Goal: Book appointment/travel/reservation

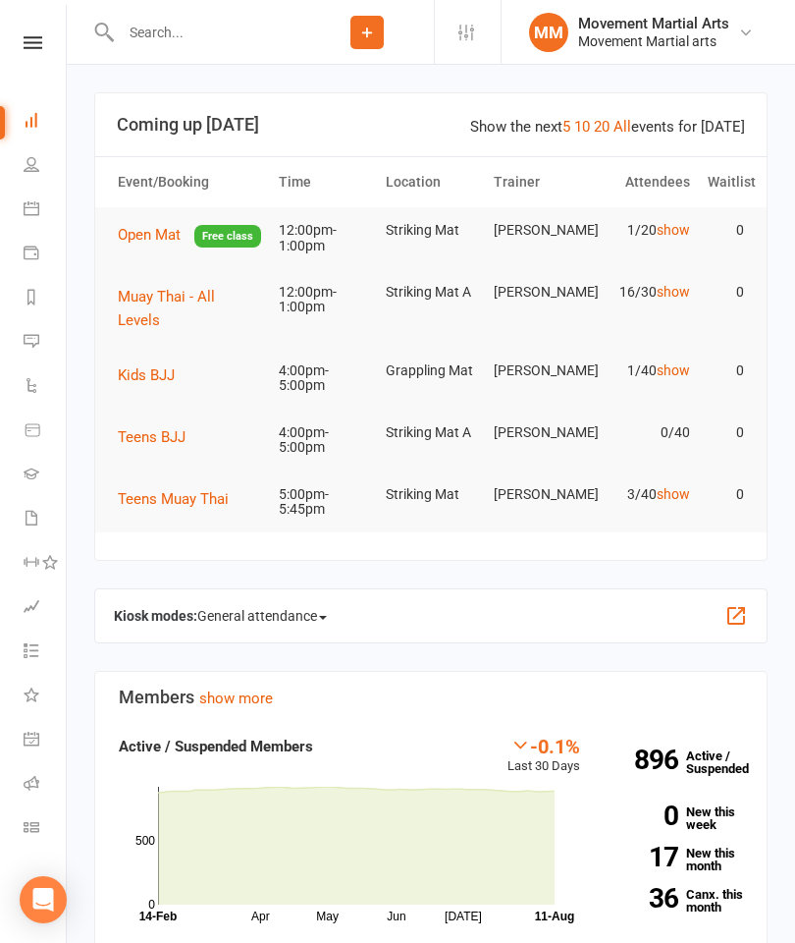
click at [215, 309] on span "Muay Thai - All Levels" at bounding box center [166, 308] width 97 height 41
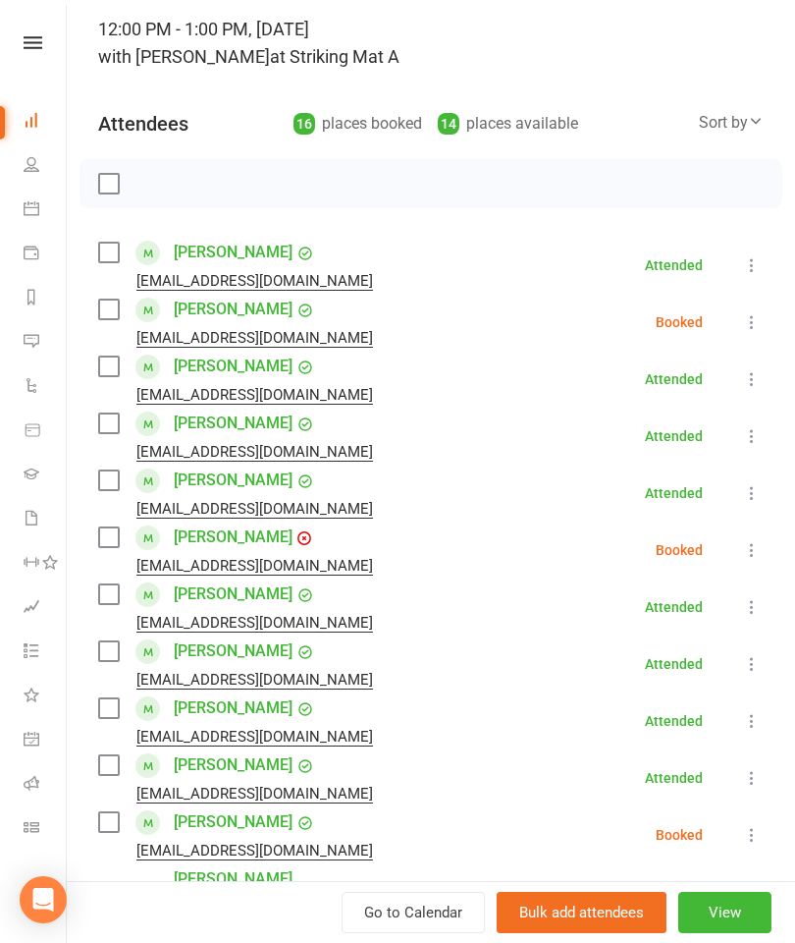
scroll to position [110, 0]
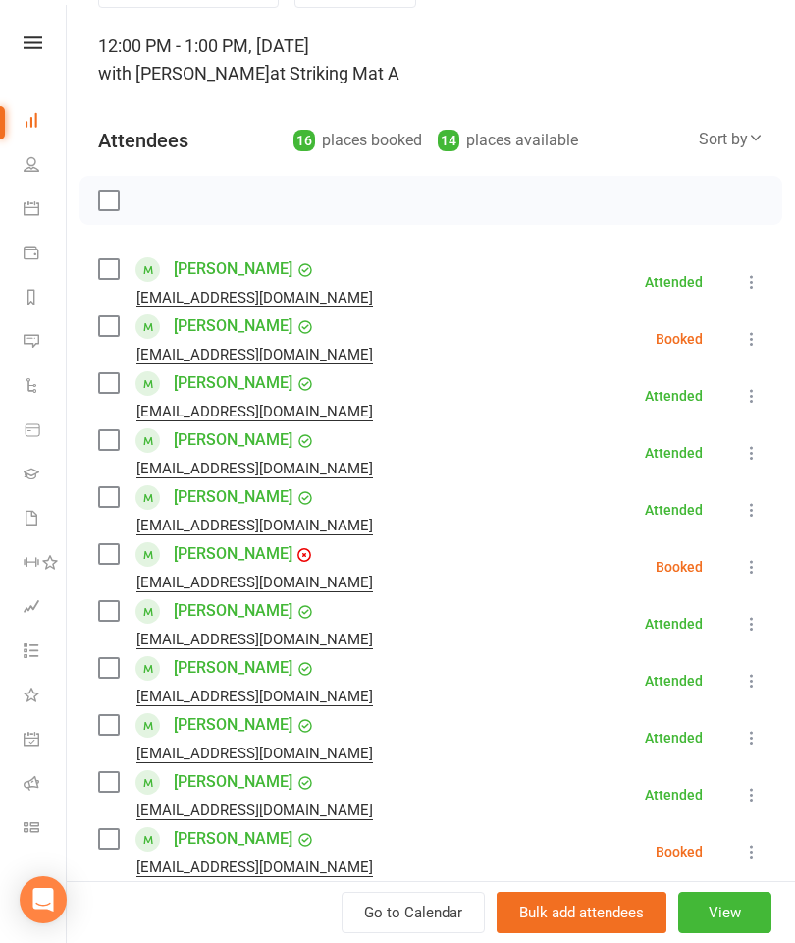
click at [108, 208] on label at bounding box center [108, 200] width 20 height 20
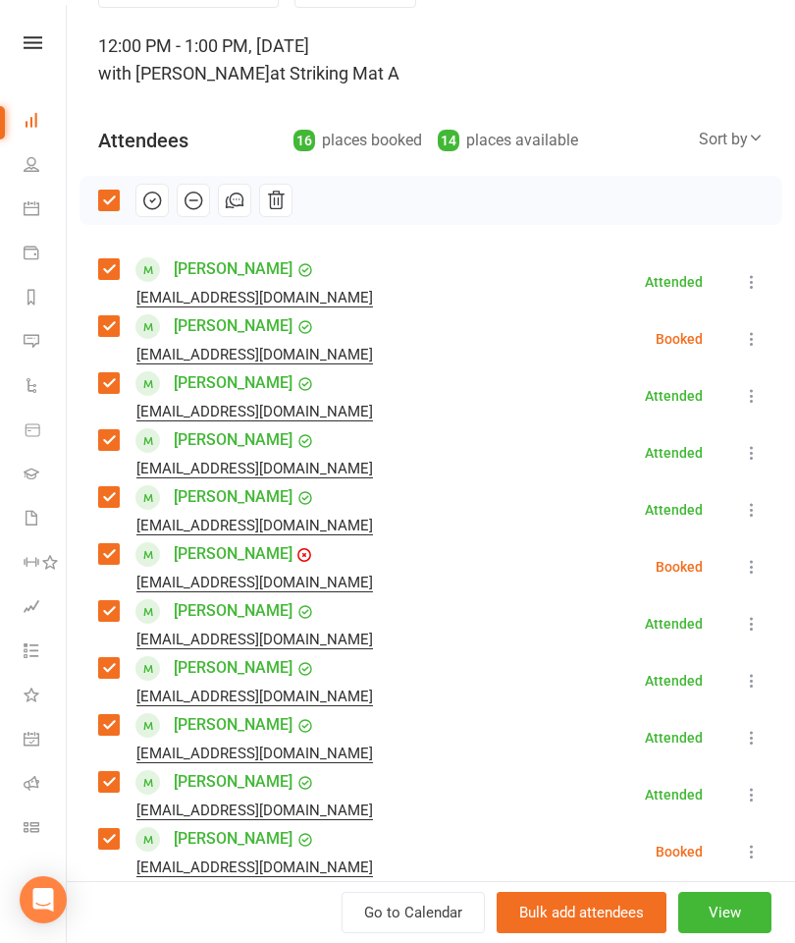
click at [117, 202] on label at bounding box center [108, 200] width 20 height 20
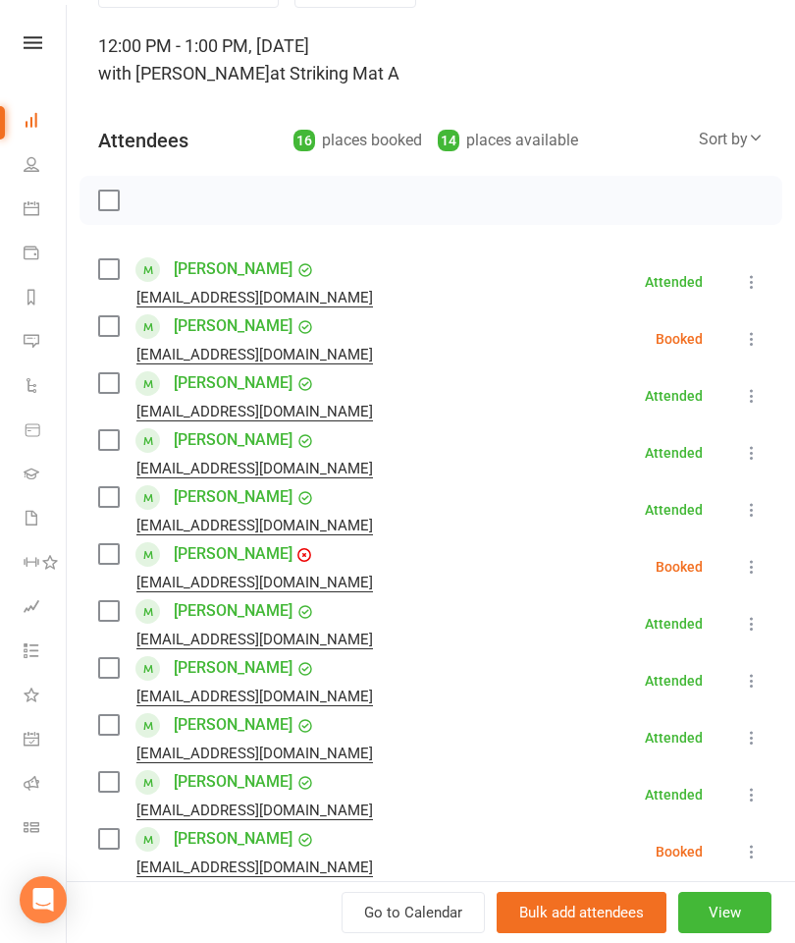
click at [109, 208] on label at bounding box center [108, 200] width 20 height 20
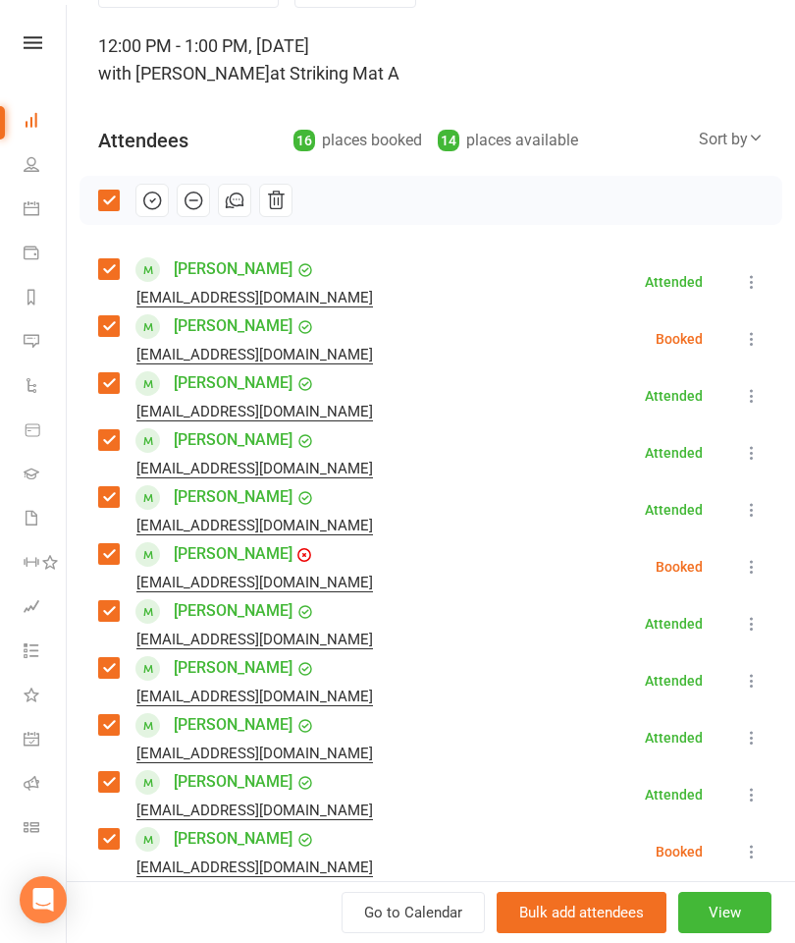
click at [152, 208] on icon "button" at bounding box center [152, 200] width 17 height 17
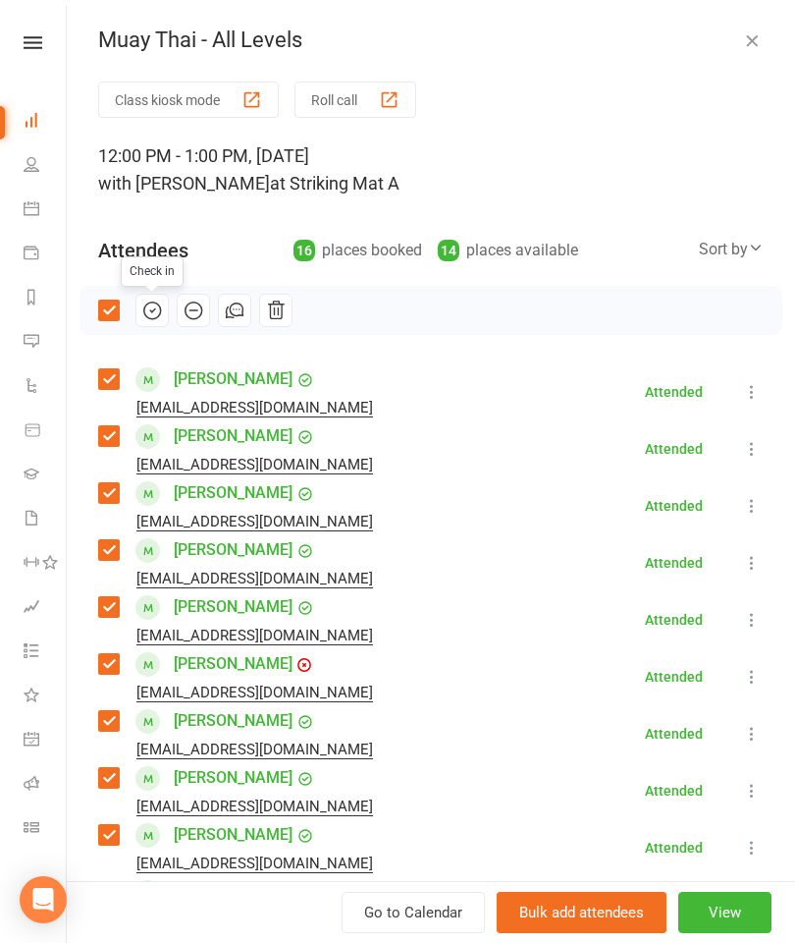
scroll to position [0, 0]
click at [38, 130] on link "Dashboard" at bounding box center [46, 122] width 44 height 44
click at [42, 115] on link "Dashboard" at bounding box center [46, 122] width 44 height 44
click at [33, 209] on icon at bounding box center [32, 208] width 16 height 16
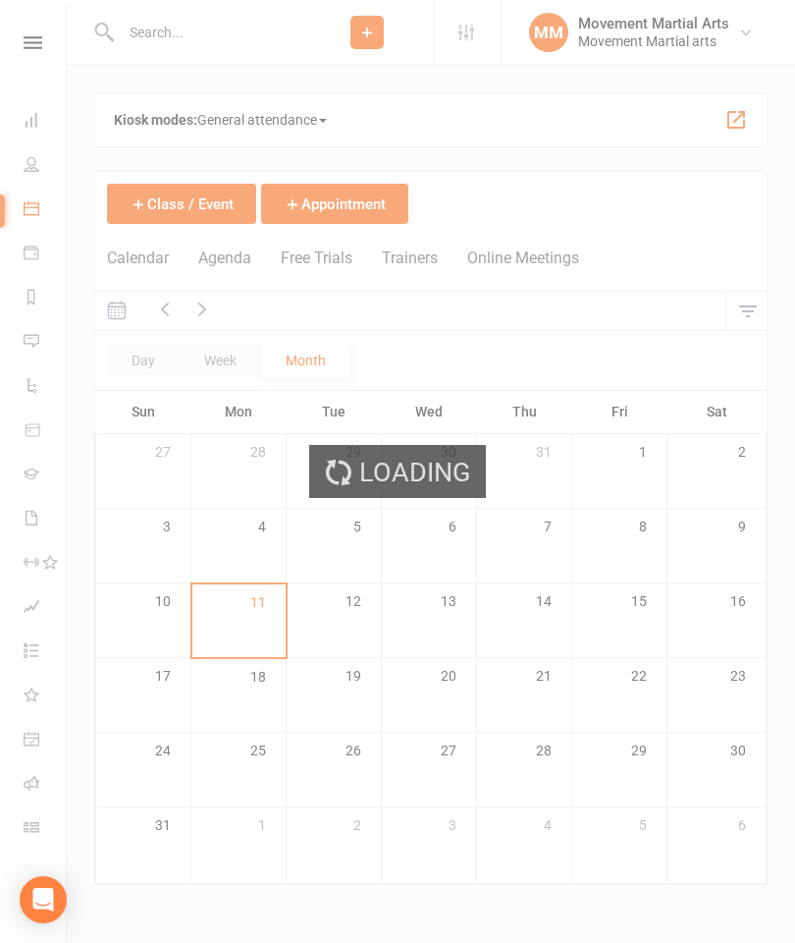
click at [33, 167] on div "Loading" at bounding box center [397, 471] width 795 height 943
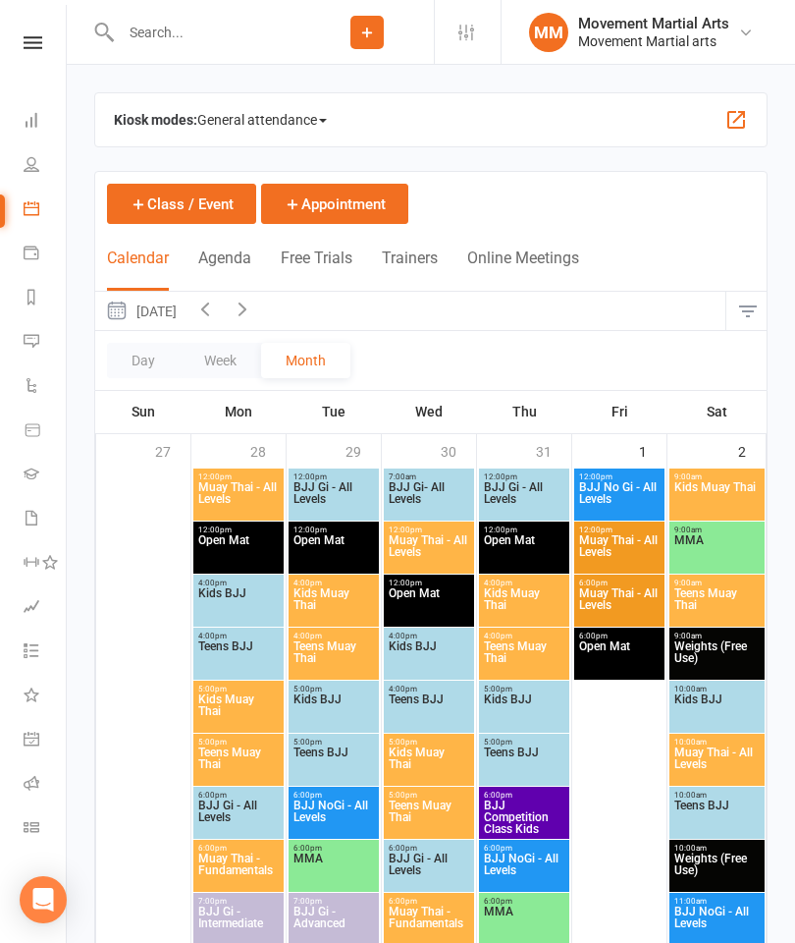
click at [33, 131] on link "Dashboard" at bounding box center [46, 122] width 44 height 44
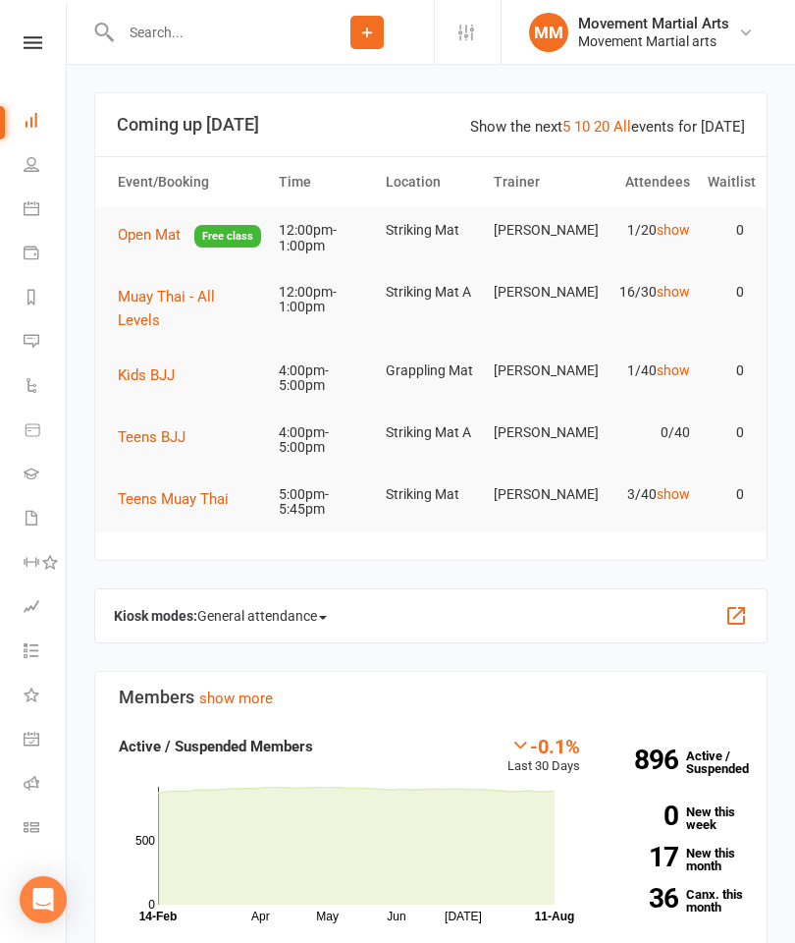
click at [157, 233] on span "Open Mat" at bounding box center [149, 235] width 63 height 18
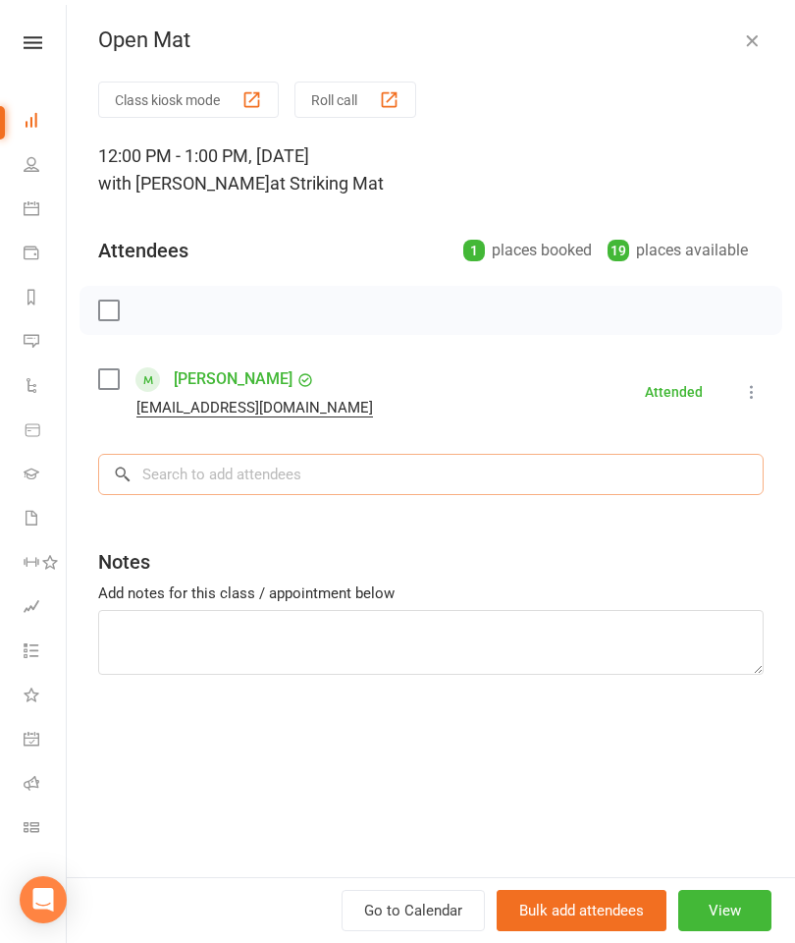
click at [543, 460] on input "search" at bounding box center [431, 474] width 666 height 41
type input "I"
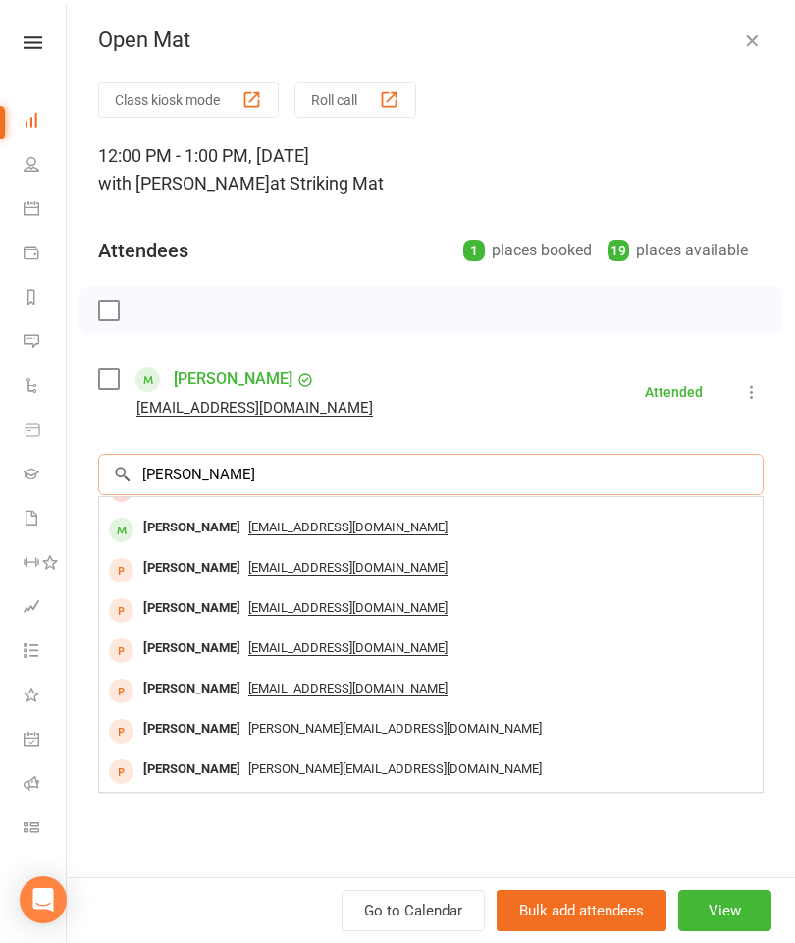
scroll to position [108, 0]
type input "[PERSON_NAME]"
click at [373, 529] on div "[EMAIL_ADDRESS][DOMAIN_NAME]" at bounding box center [431, 528] width 648 height 28
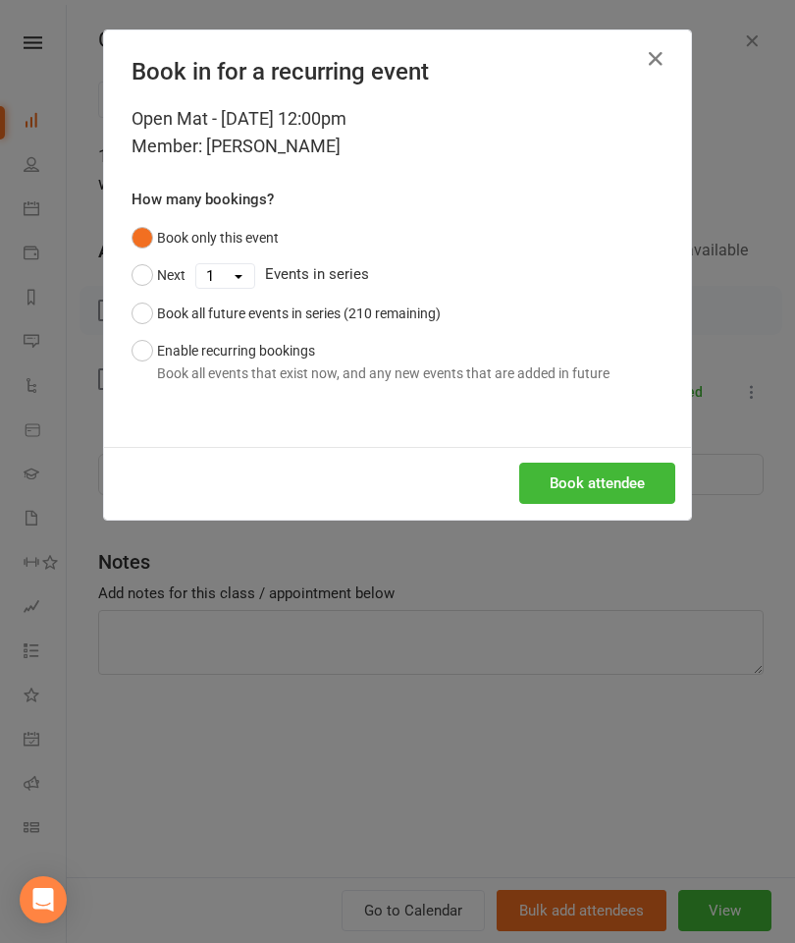
click at [583, 498] on button "Book attendee" at bounding box center [597, 483] width 156 height 41
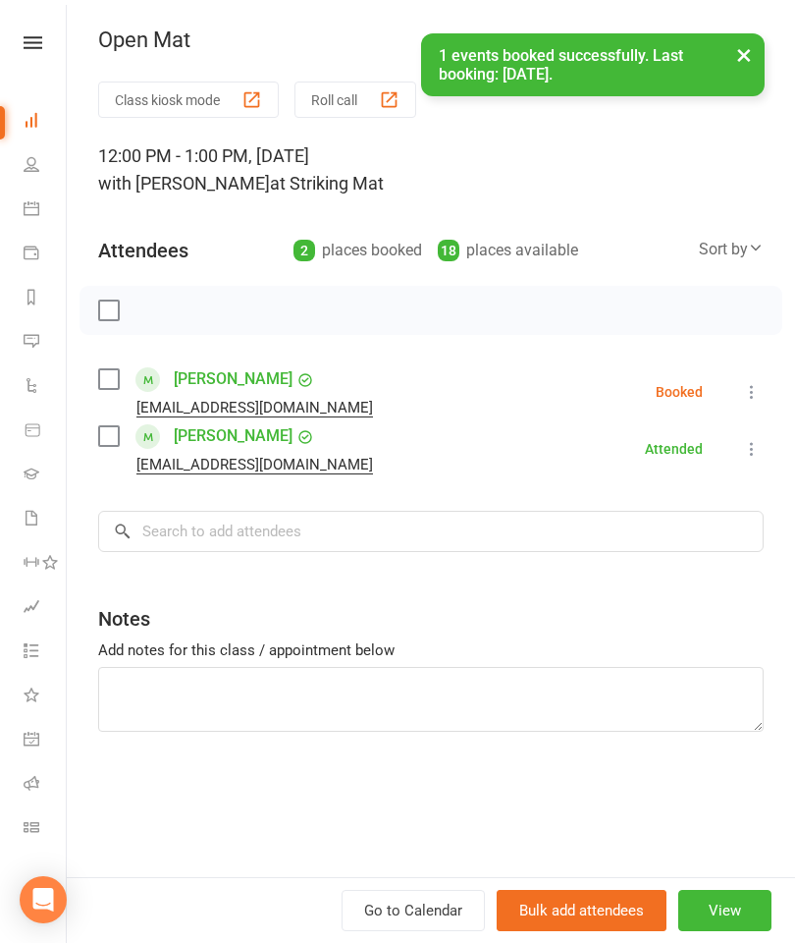
click at [742, 396] on button at bounding box center [752, 392] width 24 height 24
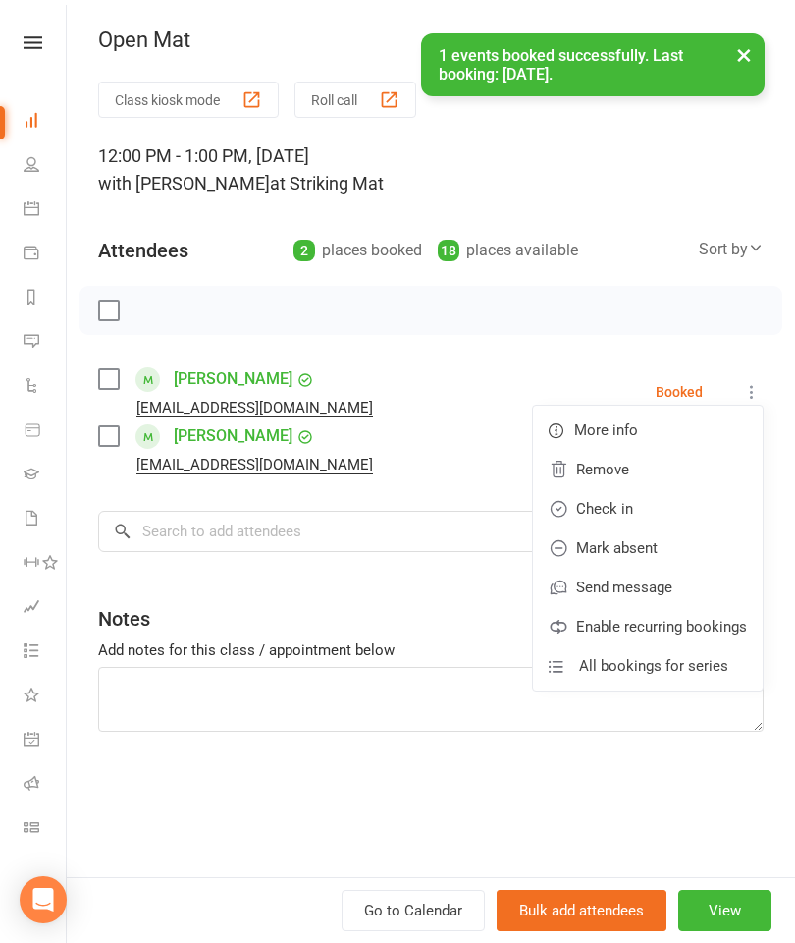
click at [633, 512] on link "Check in" at bounding box center [648, 508] width 230 height 39
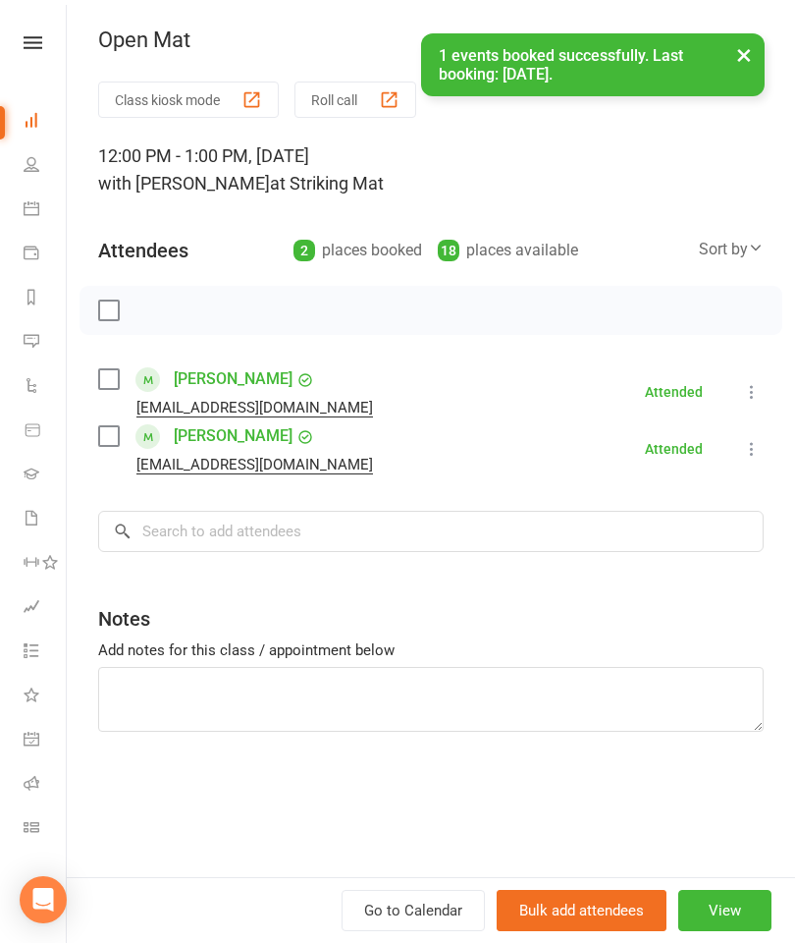
click at [51, 33] on div "× 1 events booked successfully. Last booking: [DATE]." at bounding box center [385, 33] width 770 height 0
click at [33, 33] on div "× 1 events booked successfully. Last booking: [DATE]." at bounding box center [385, 33] width 770 height 0
click at [29, 33] on div "× 1 events booked successfully. Last booking: [DATE]." at bounding box center [385, 33] width 770 height 0
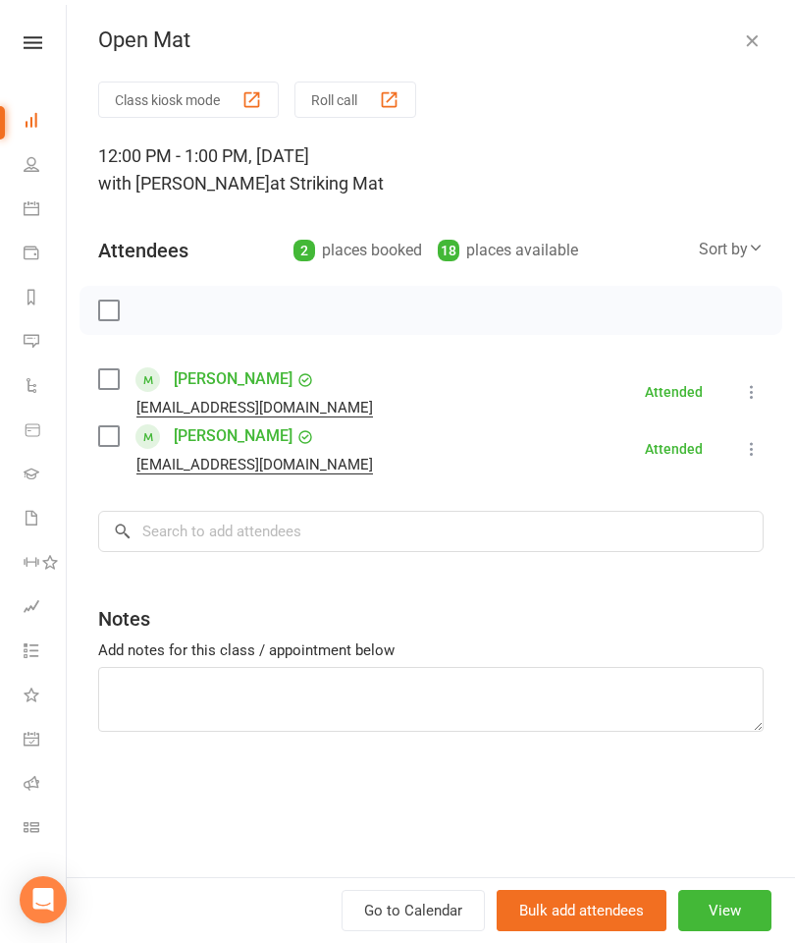
click at [41, 132] on link "Dashboard" at bounding box center [46, 122] width 44 height 44
